Goal: Find specific page/section: Find specific page/section

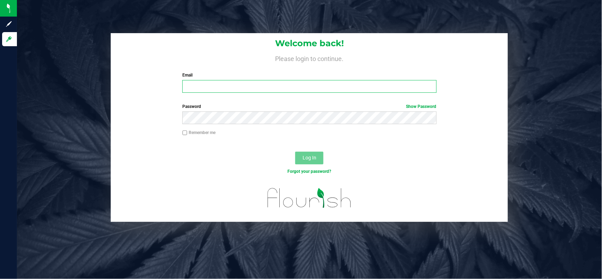
type input "[EMAIL_ADDRESS][PERSON_NAME][DOMAIN_NAME]"
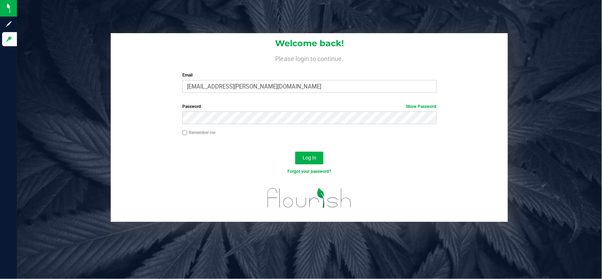
drag, startPoint x: 205, startPoint y: 156, endPoint x: 220, endPoint y: 153, distance: 14.5
click at [205, 156] on div "Log In" at bounding box center [309, 160] width 397 height 24
click at [302, 154] on button "Log In" at bounding box center [309, 158] width 28 height 13
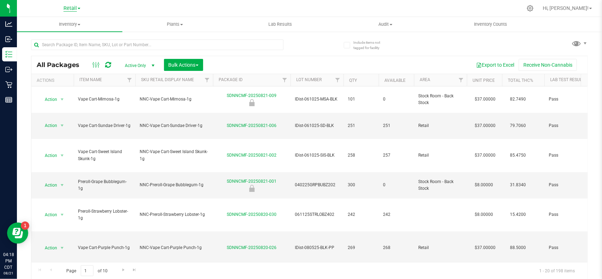
click at [70, 7] on span "Retail" at bounding box center [69, 8] width 13 height 6
click at [74, 11] on span "Retail" at bounding box center [69, 8] width 13 height 6
click at [77, 6] on link "Retail" at bounding box center [71, 8] width 17 height 7
click at [73, 33] on link "Manufacturing" at bounding box center [71, 35] width 103 height 10
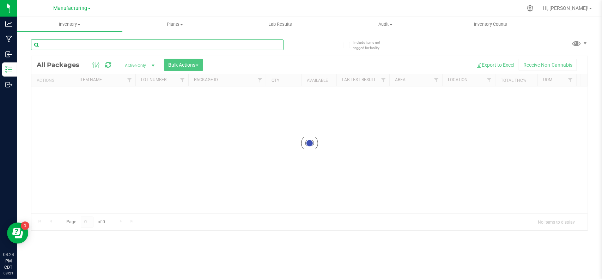
click at [156, 43] on input "text" at bounding box center [157, 44] width 252 height 11
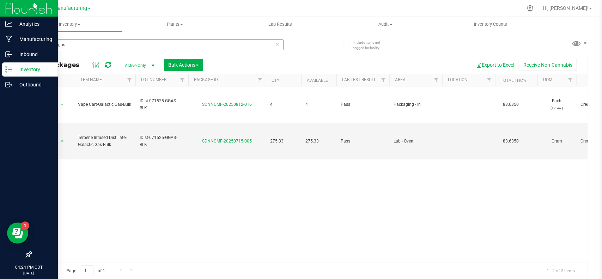
type input "galactic gas"
